Goal: Task Accomplishment & Management: Use online tool/utility

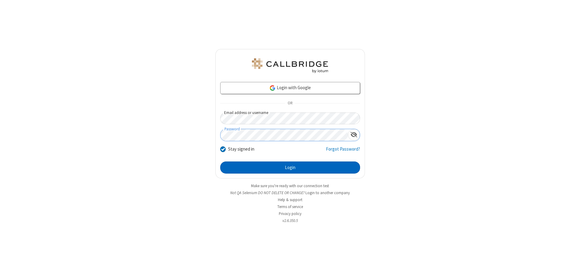
click at [290, 167] on button "Login" at bounding box center [290, 167] width 140 height 12
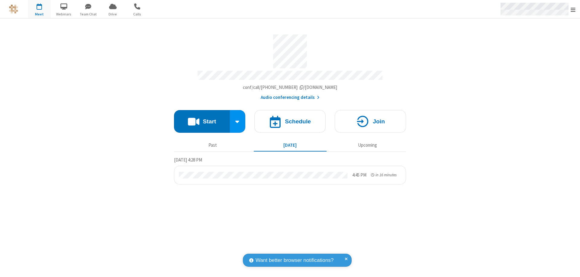
click at [573, 9] on span "Open menu" at bounding box center [573, 10] width 5 height 6
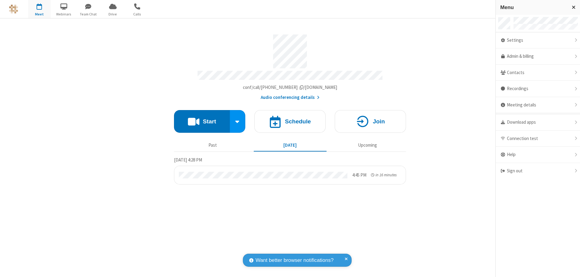
click at [113, 14] on span "Drive" at bounding box center [113, 13] width 23 height 5
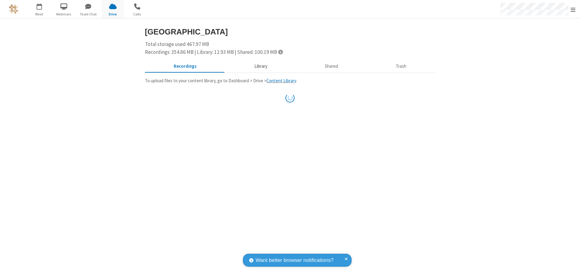
click at [260, 66] on button "Library" at bounding box center [260, 66] width 71 height 11
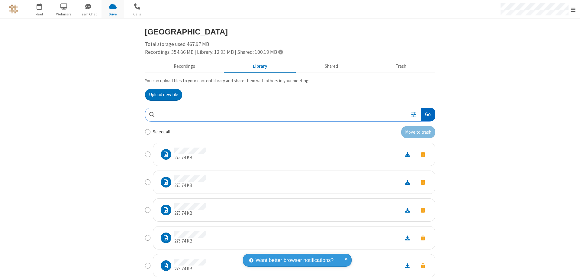
click at [425, 114] on button "Go" at bounding box center [428, 115] width 14 height 14
click at [161, 95] on button "Upload new file" at bounding box center [163, 95] width 37 height 12
